Goal: Task Accomplishment & Management: Manage account settings

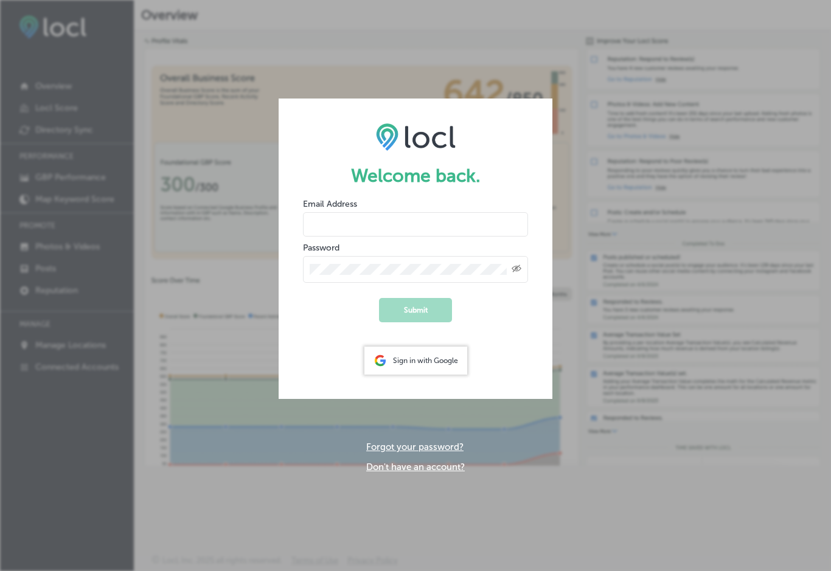
click at [391, 222] on input "email" at bounding box center [415, 224] width 225 height 24
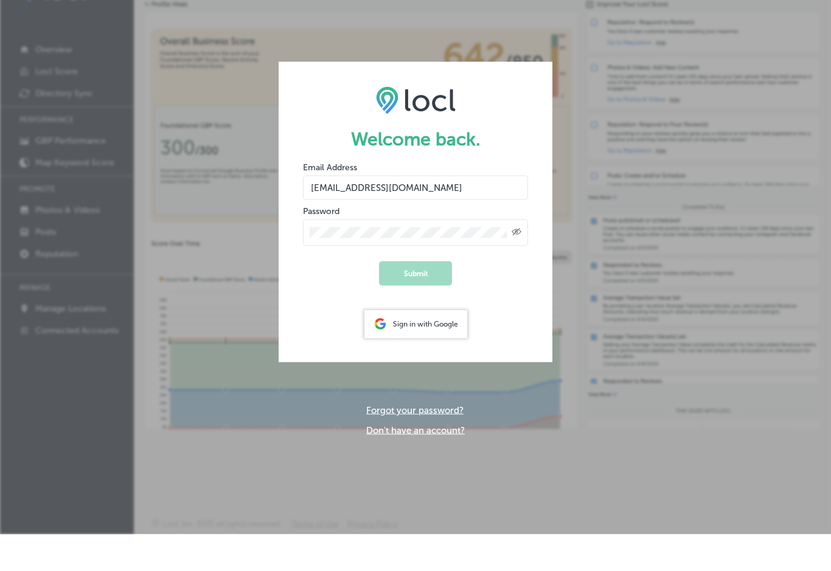
type input "[EMAIL_ADDRESS][DOMAIN_NAME]"
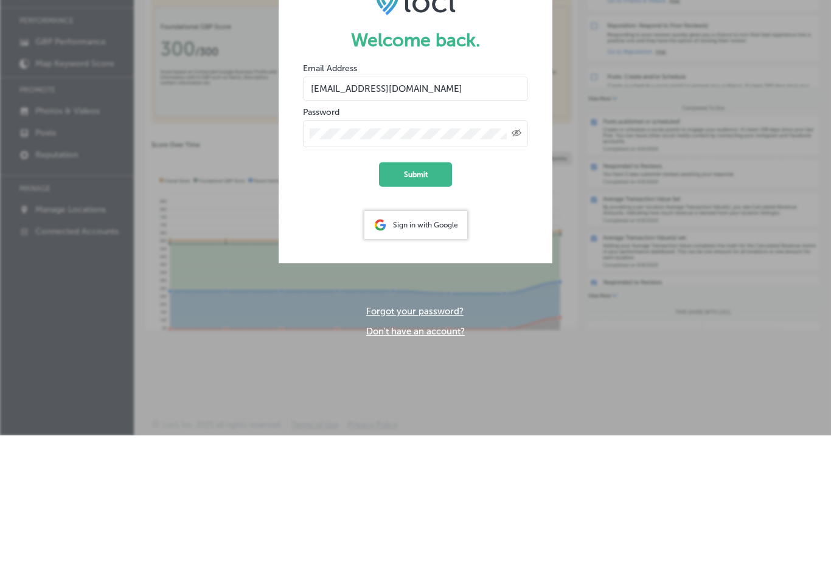
click at [421, 298] on button "Submit" at bounding box center [415, 310] width 73 height 24
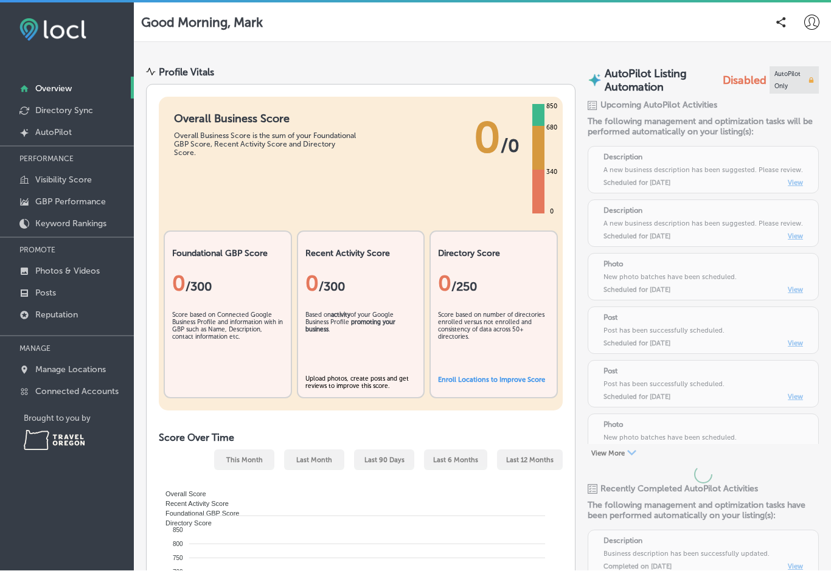
scroll to position [1, 0]
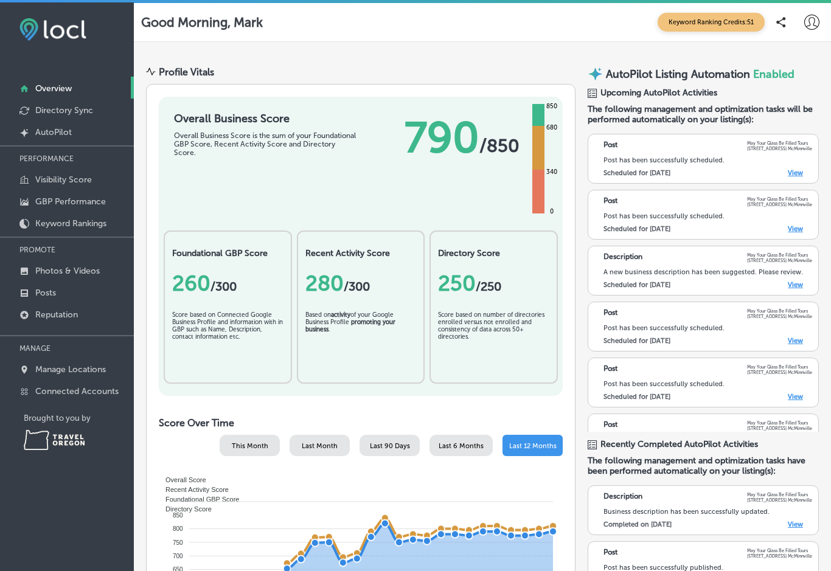
click at [794, 175] on link "View" at bounding box center [795, 173] width 15 height 8
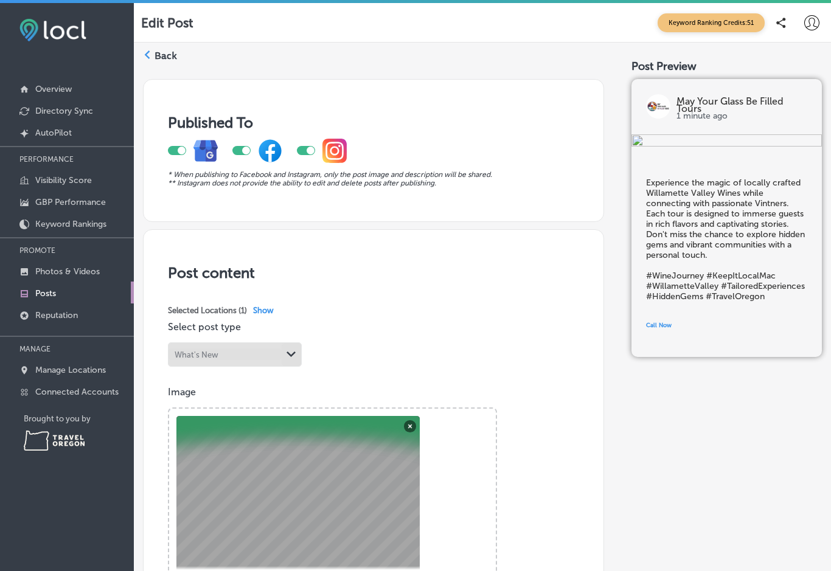
click at [47, 298] on p "Posts" at bounding box center [45, 293] width 21 height 10
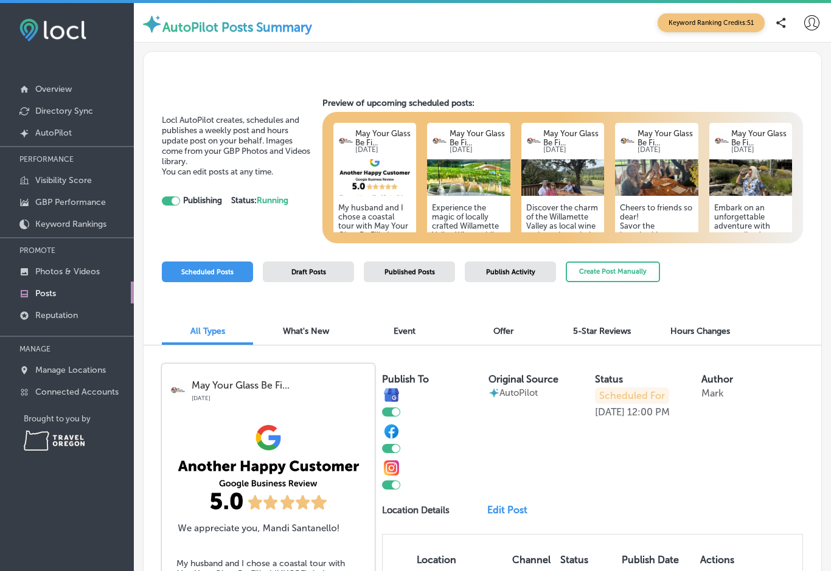
checkbox input "true"
click at [423, 274] on span "Published Posts" at bounding box center [410, 272] width 51 height 8
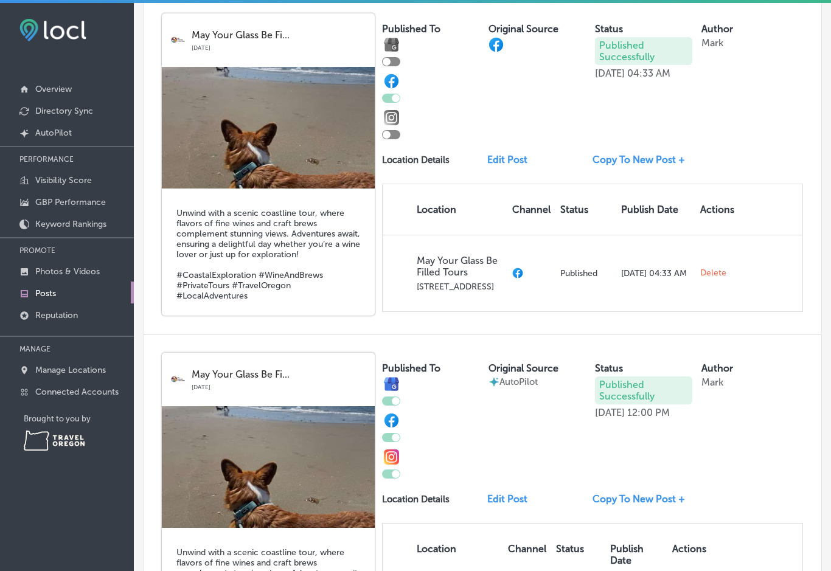
scroll to position [347, 0]
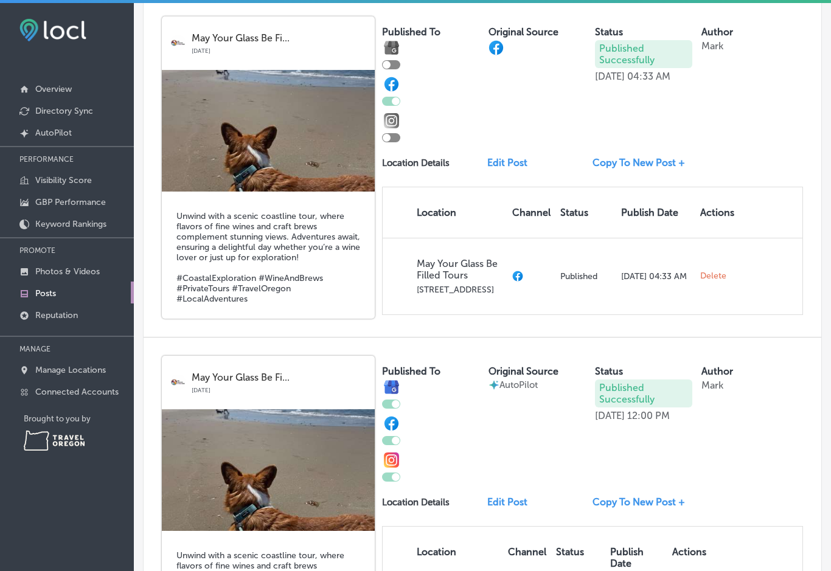
click at [710, 282] on span "Delete" at bounding box center [713, 276] width 26 height 11
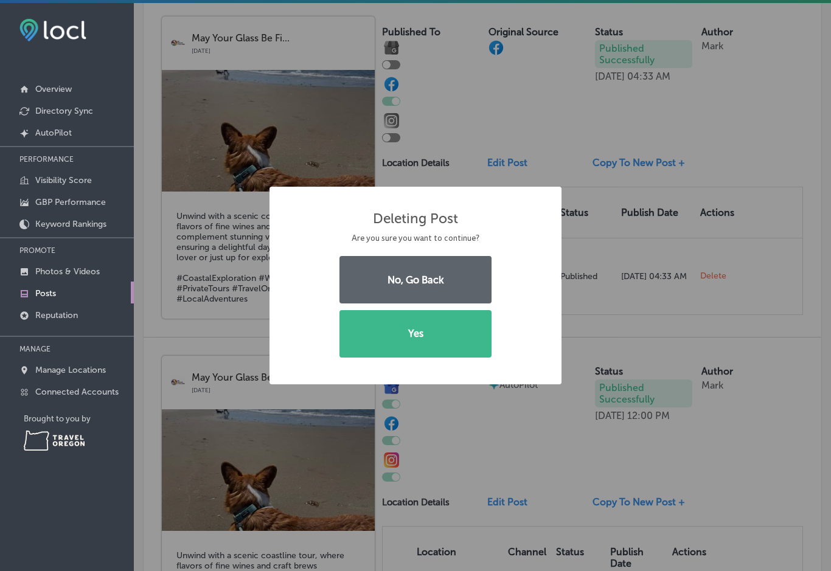
click at [447, 335] on button "Yes" at bounding box center [416, 333] width 152 height 47
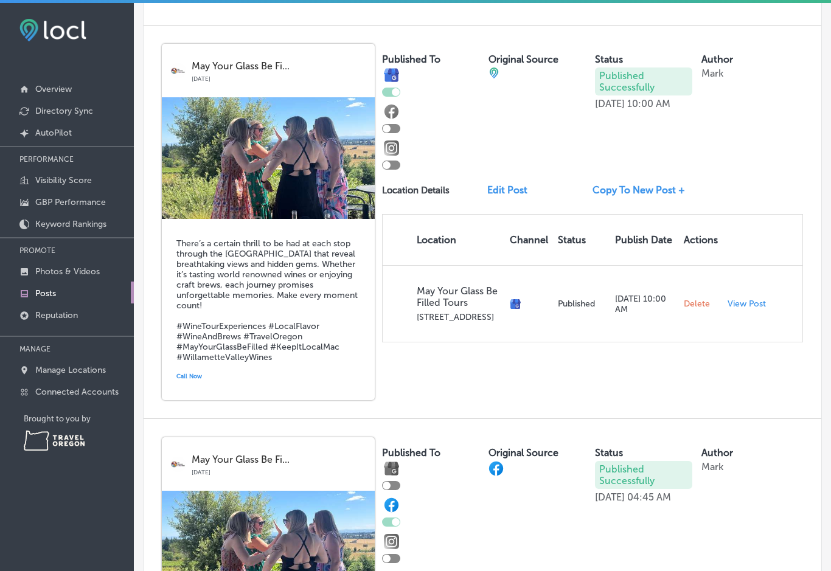
scroll to position [733, 0]
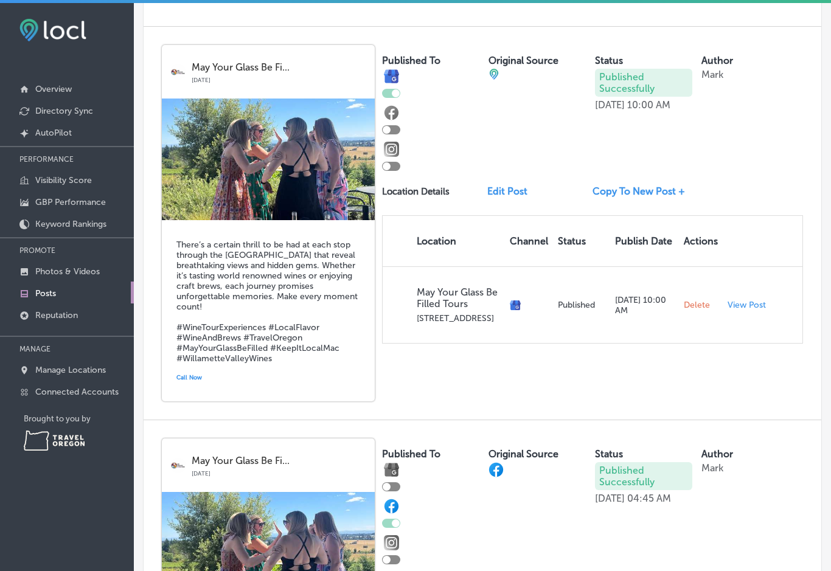
click at [696, 311] on span "Delete" at bounding box center [697, 305] width 26 height 11
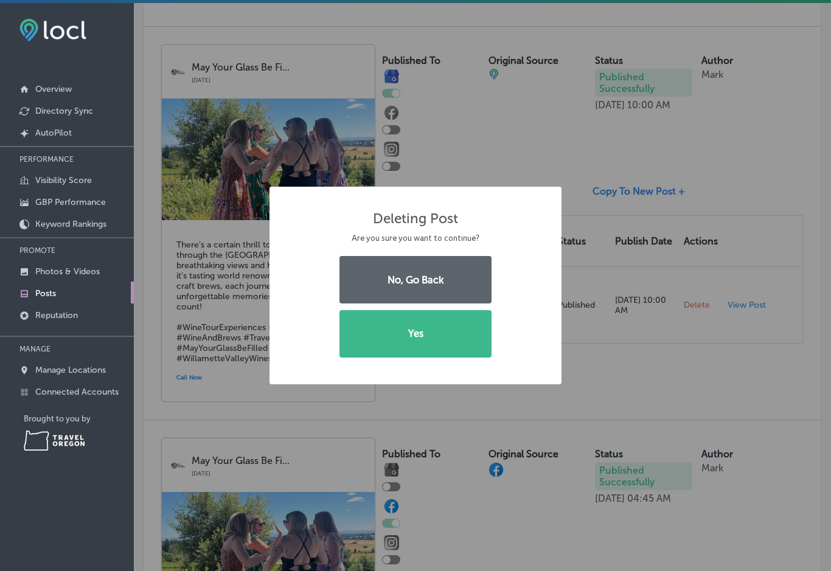
click at [454, 335] on button "Yes" at bounding box center [416, 333] width 152 height 47
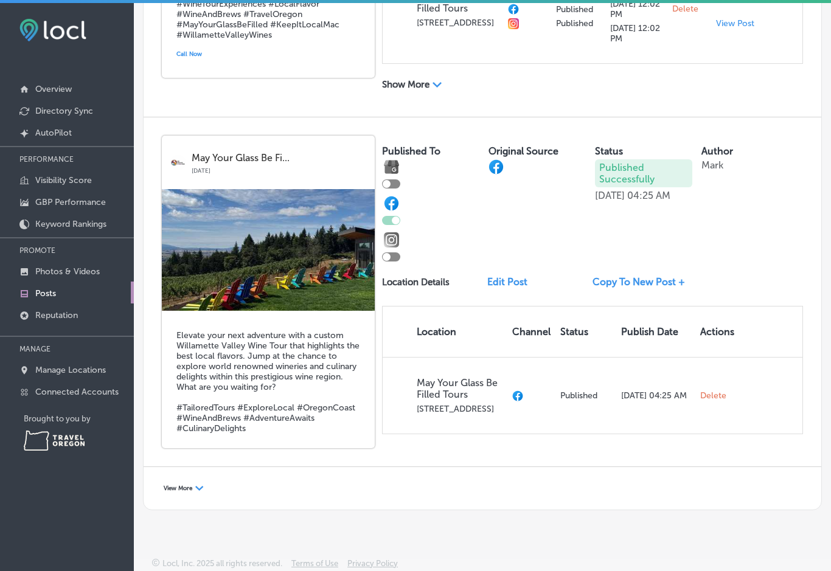
scroll to position [1434, 0]
click at [204, 491] on icon "Path Created with Sketch." at bounding box center [199, 488] width 9 height 5
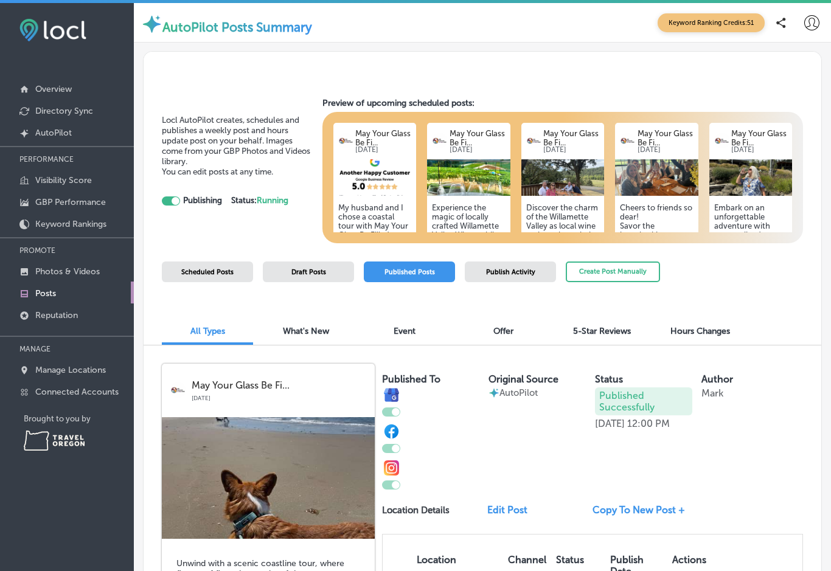
scroll to position [0, 0]
click at [231, 271] on span "Scheduled Posts" at bounding box center [207, 272] width 52 height 8
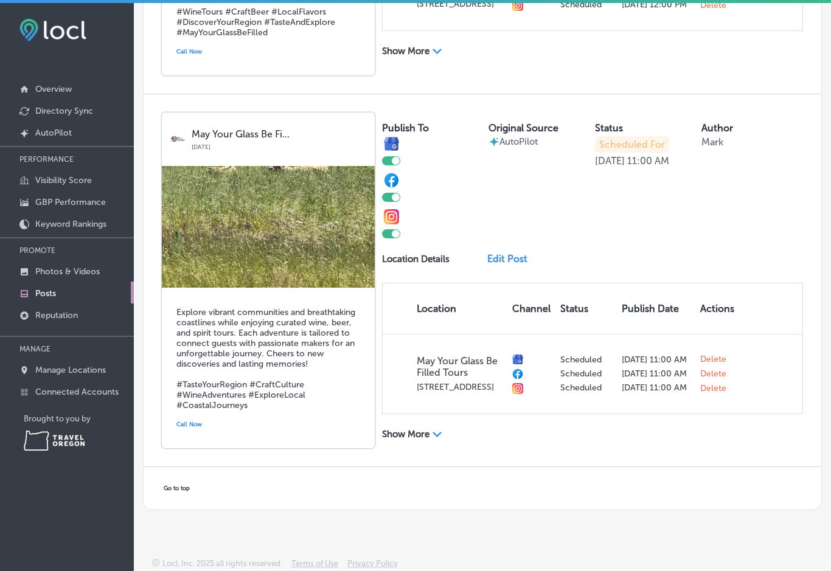
scroll to position [2220, 0]
click at [513, 265] on link "Edit Post" at bounding box center [510, 259] width 47 height 12
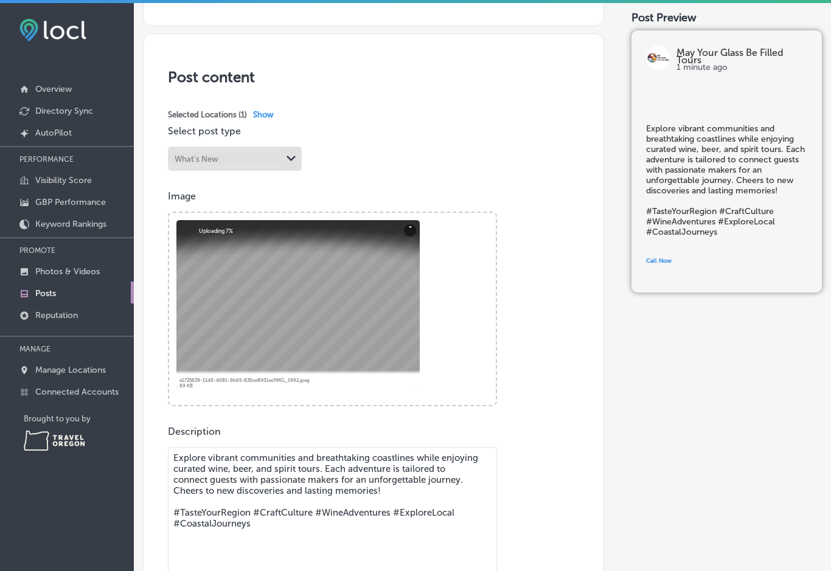
scroll to position [200, 0]
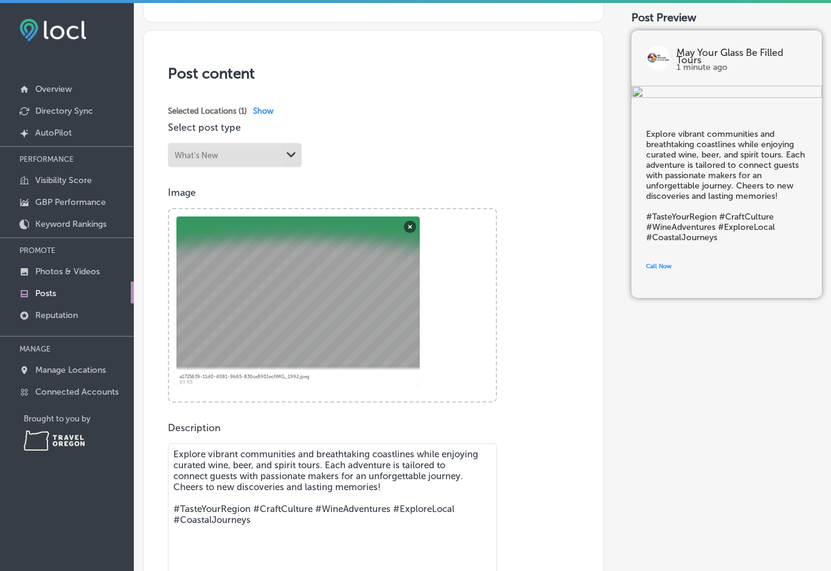
click at [406, 229] on button "Remove" at bounding box center [410, 226] width 12 height 12
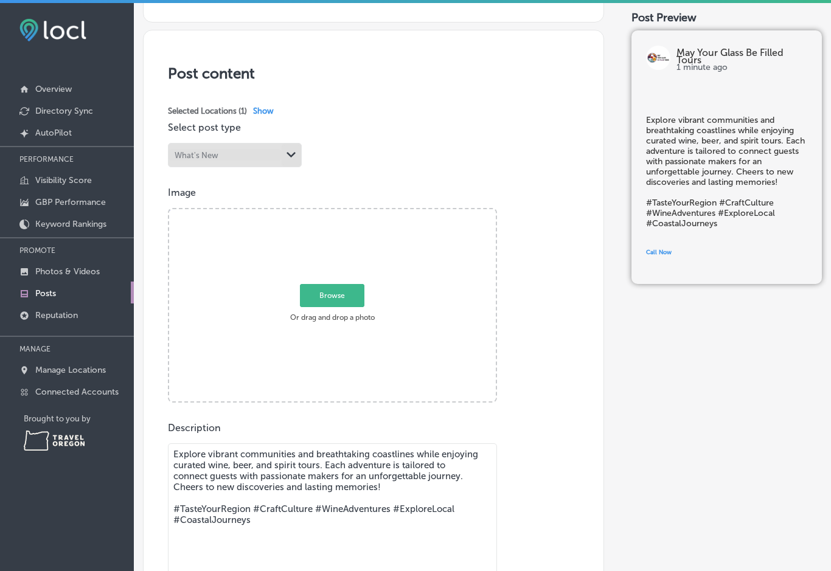
click at [355, 293] on span "Browse" at bounding box center [332, 295] width 65 height 23
click at [355, 213] on input "Browse Or drag and drop a photo" at bounding box center [332, 211] width 327 height 4
type input "C:\fakepath\IMG_0963.jpeg"
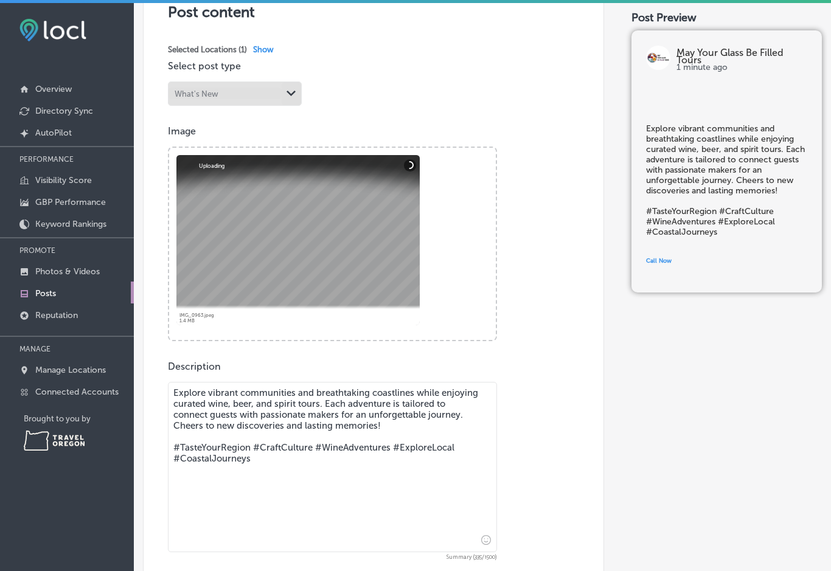
scroll to position [264, 0]
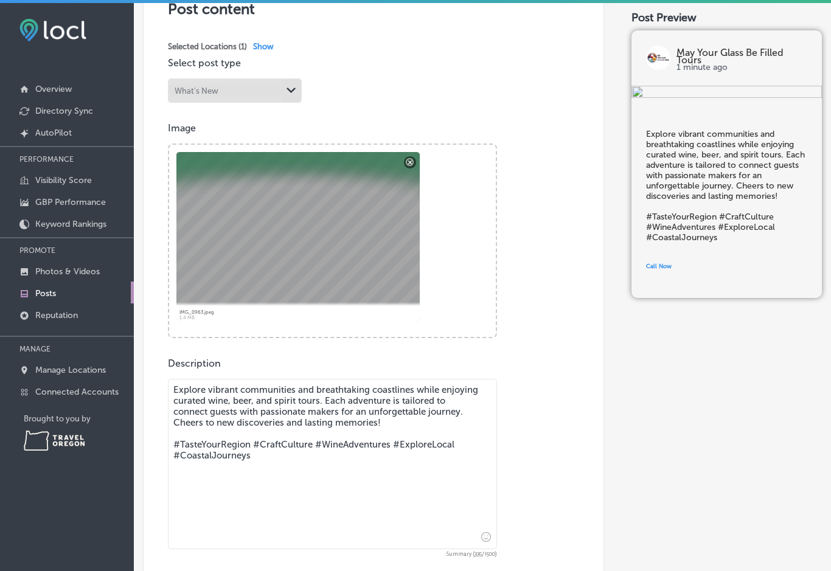
click at [265, 470] on textarea "Explore vibrant communities and breathtaking coastlines while enjoying curated …" at bounding box center [332, 464] width 329 height 170
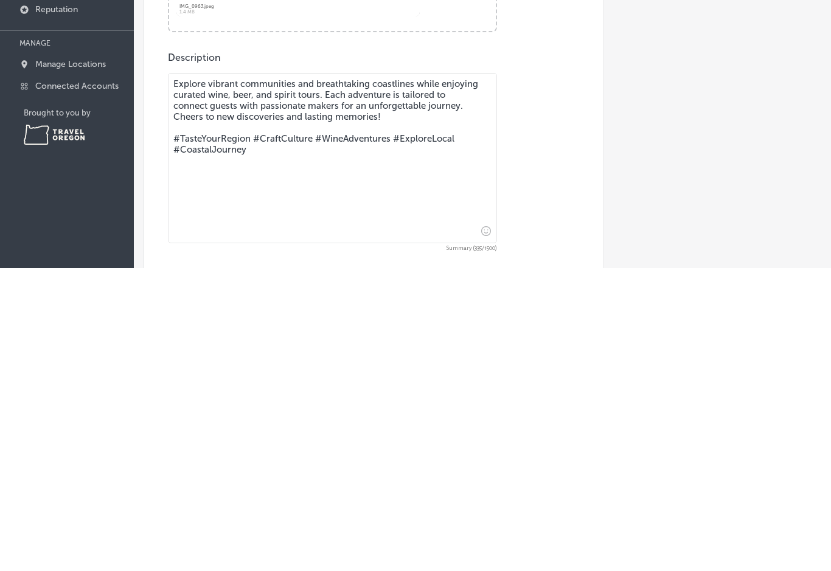
scroll to position [25, 0]
click at [309, 376] on textarea "Explore vibrant communities and breathtaking coastlines while enjoying curated …" at bounding box center [332, 461] width 329 height 170
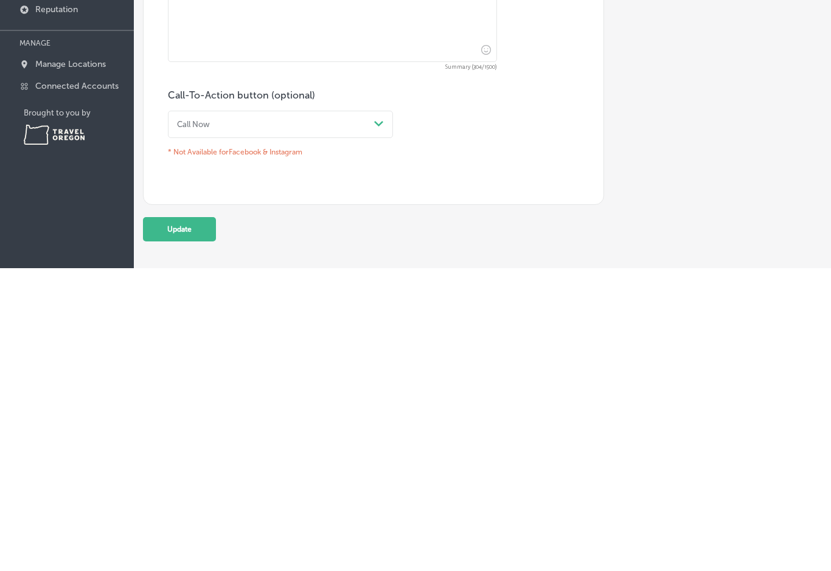
scroll to position [447, 0]
type textarea "Explore vibrant Willamette Valley communities all while sipping on world renown…"
click at [186, 519] on button "Update" at bounding box center [179, 531] width 73 height 24
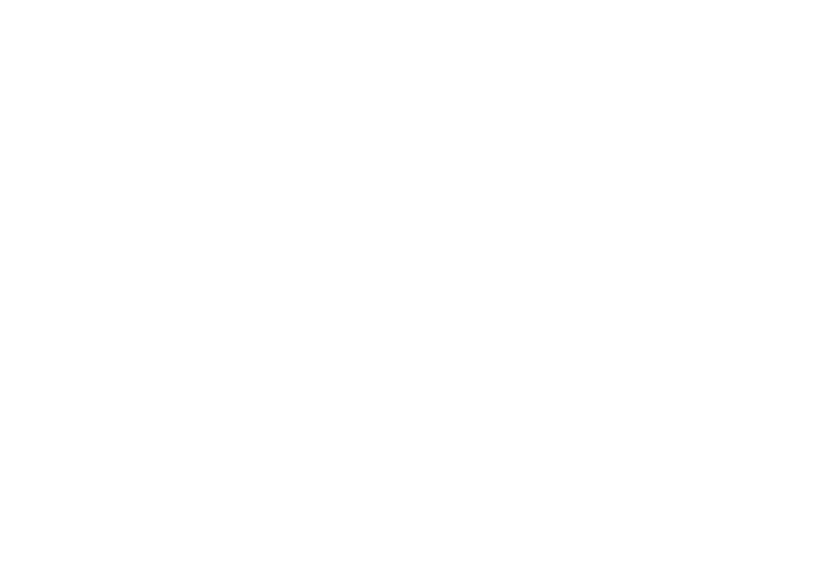
scroll to position [0, 0]
